Goal: Find specific page/section

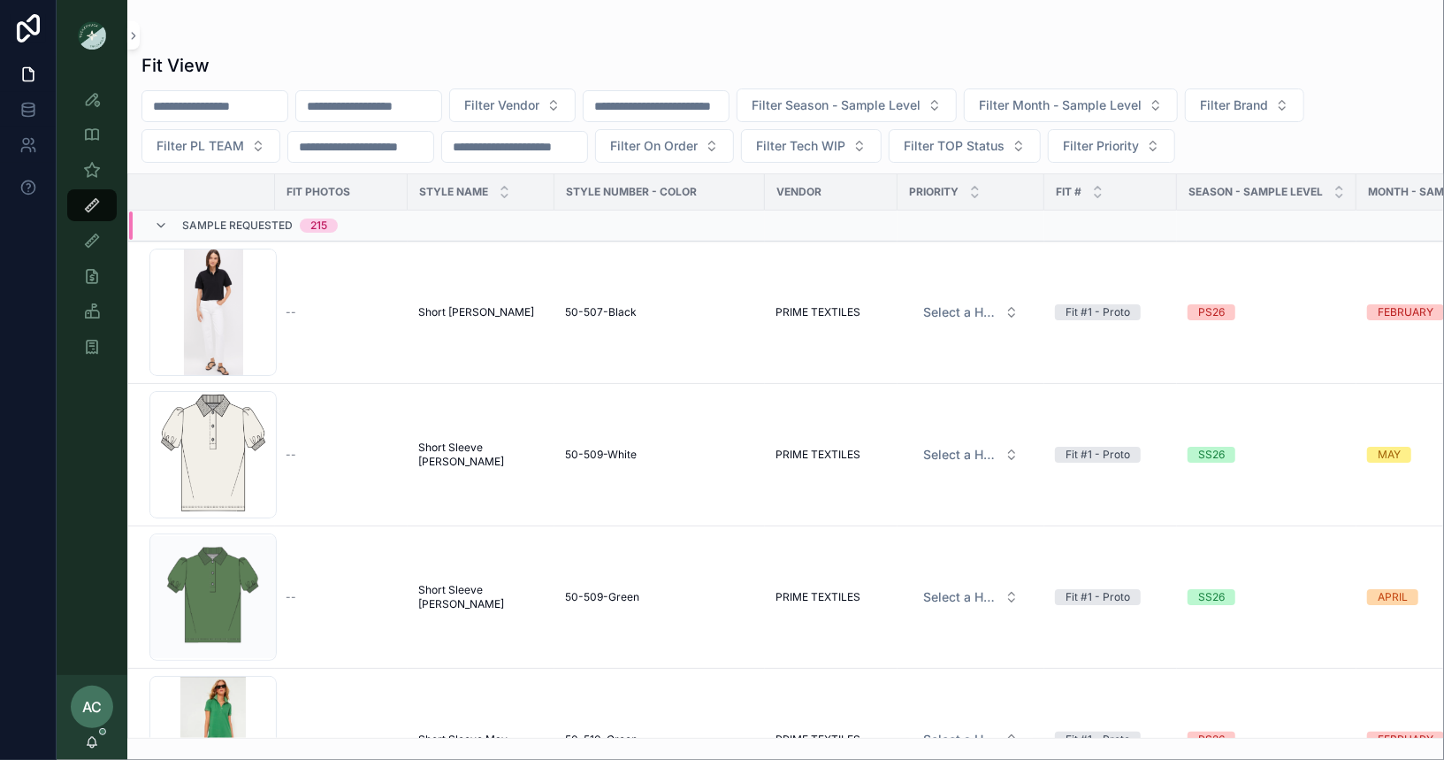
click at [414, 101] on input "scrollable content" at bounding box center [368, 106] width 145 height 25
type input "******"
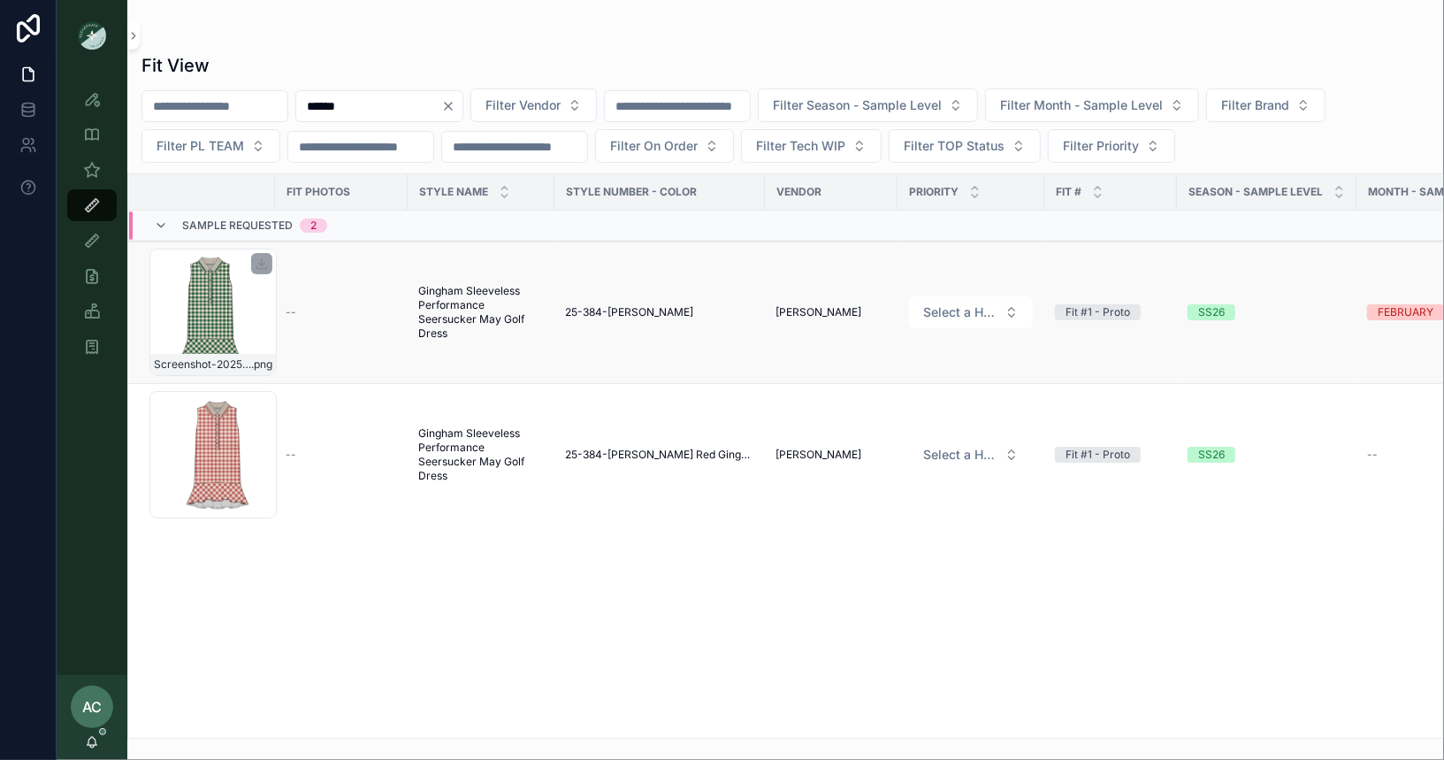
click at [211, 296] on div "Screenshot-2025-08-21-at-6.01.42-PM .png" at bounding box center [212, 312] width 127 height 127
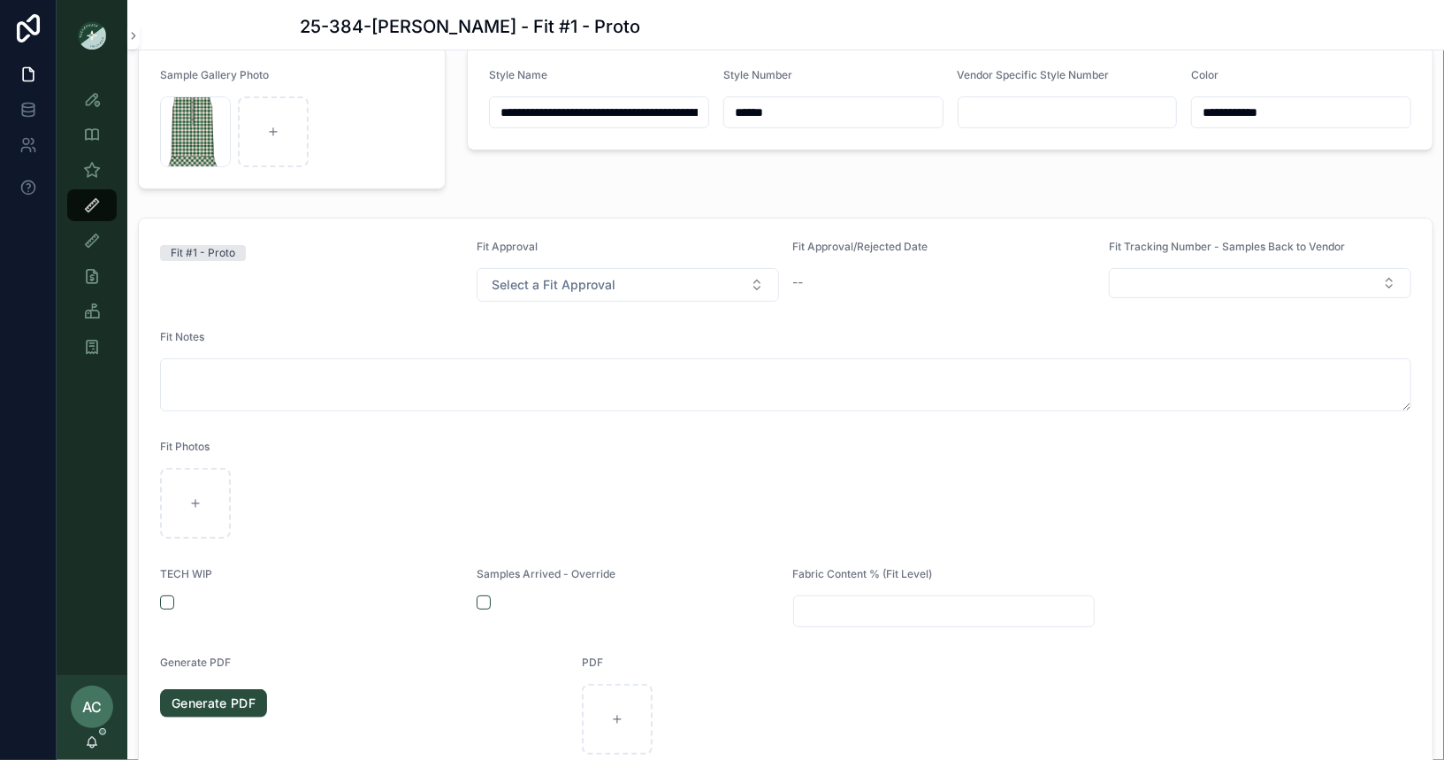
scroll to position [48, 0]
